Goal: Transaction & Acquisition: Purchase product/service

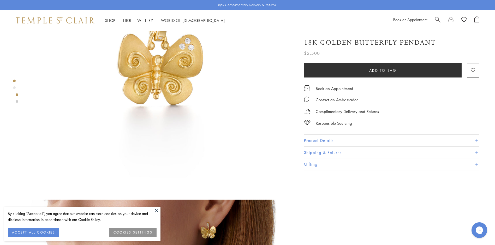
click at [158, 211] on button at bounding box center [157, 211] width 8 height 8
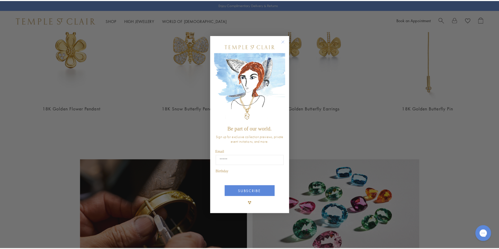
scroll to position [738, 0]
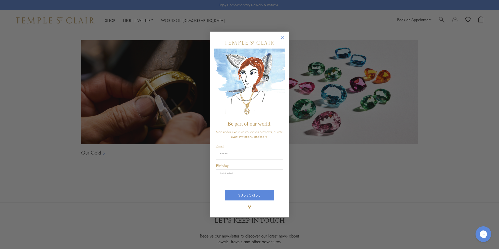
click at [281, 38] on circle "Close dialog" at bounding box center [282, 37] width 6 height 6
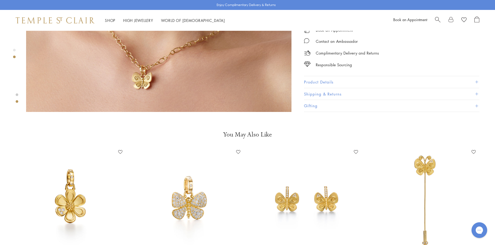
scroll to position [437, 0]
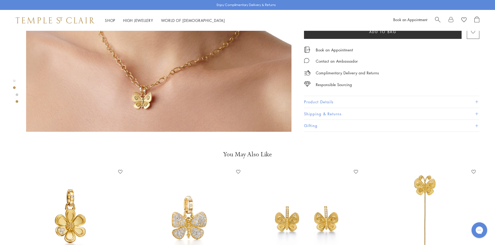
click at [477, 103] on span at bounding box center [476, 101] width 3 height 3
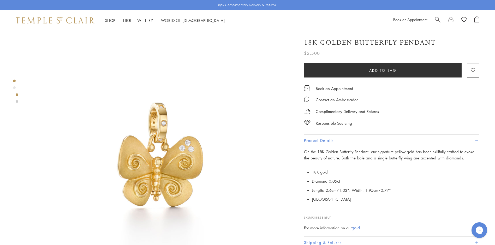
scroll to position [0, 0]
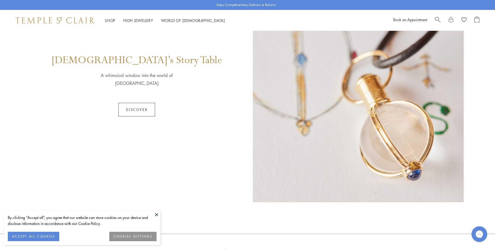
scroll to position [391, 0]
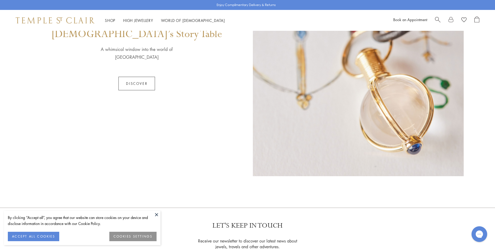
click at [155, 214] on button at bounding box center [157, 214] width 8 height 8
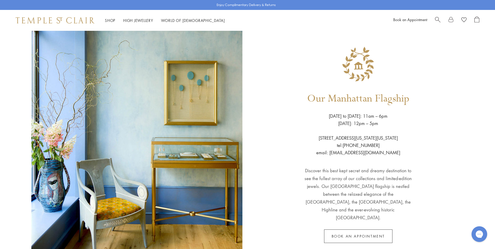
scroll to position [0, 0]
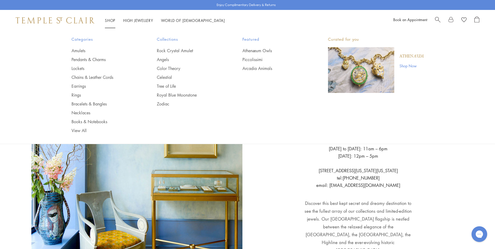
click at [79, 96] on link "Rings" at bounding box center [103, 95] width 65 height 6
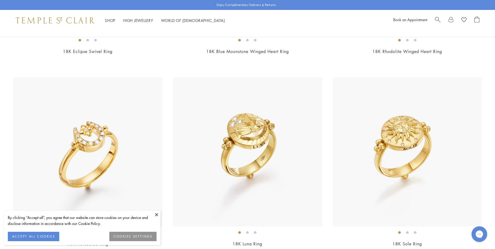
scroll to position [1643, 0]
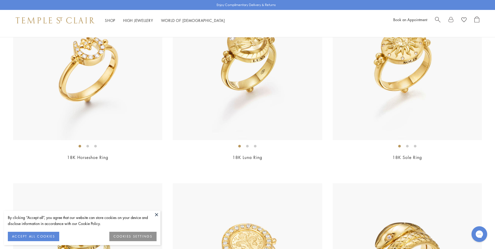
click at [156, 214] on button at bounding box center [157, 214] width 8 height 8
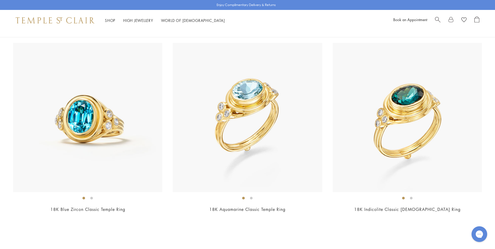
scroll to position [3025, 0]
